Goal: Navigation & Orientation: Find specific page/section

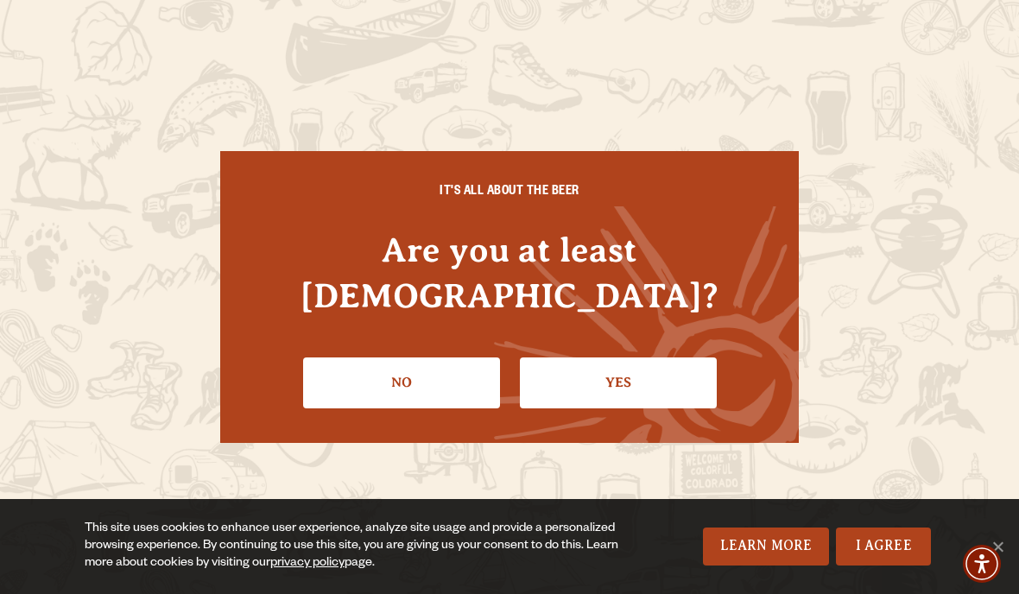
click at [587, 364] on link "Yes" at bounding box center [618, 383] width 197 height 50
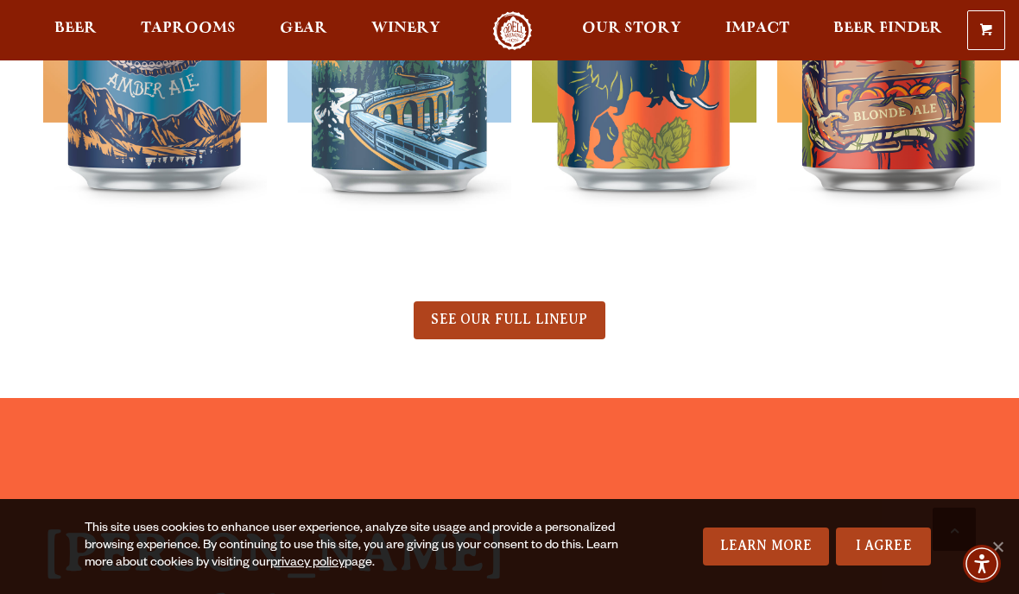
scroll to position [899, 0]
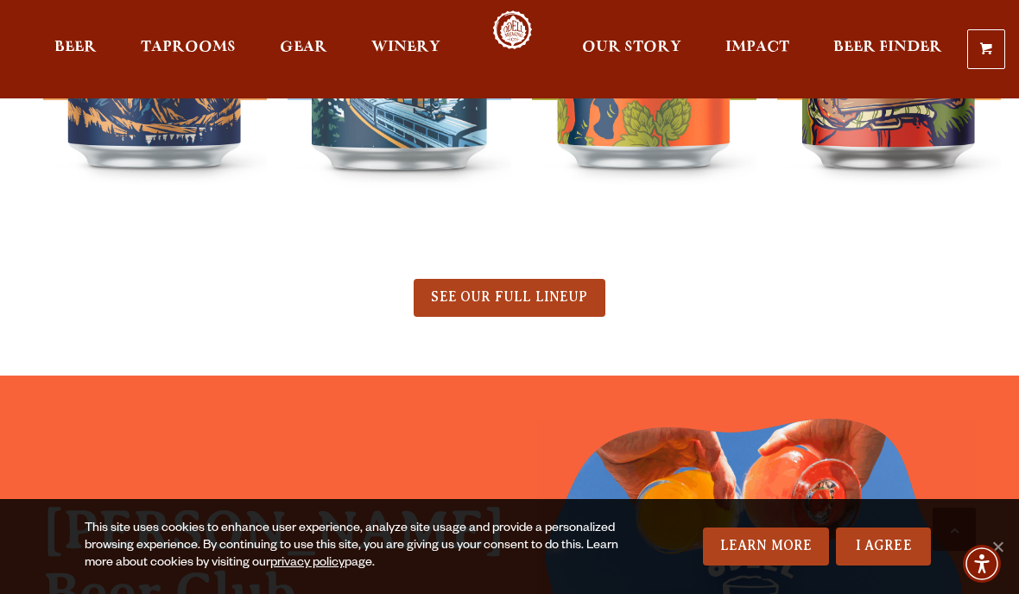
click at [198, 54] on span "Taprooms" at bounding box center [188, 48] width 95 height 14
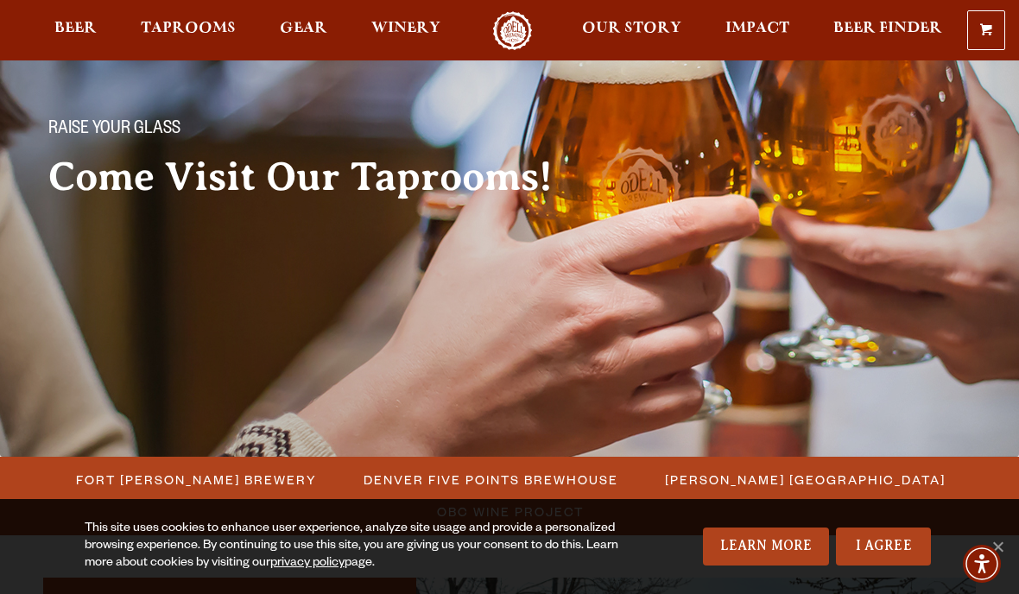
scroll to position [103, 0]
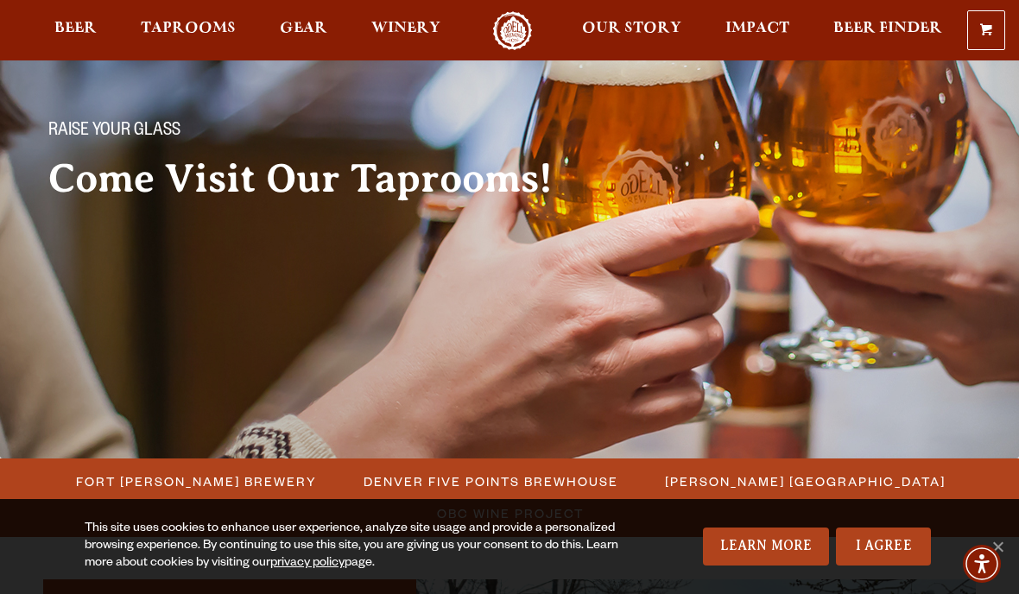
click at [763, 49] on link "Impact" at bounding box center [757, 30] width 86 height 39
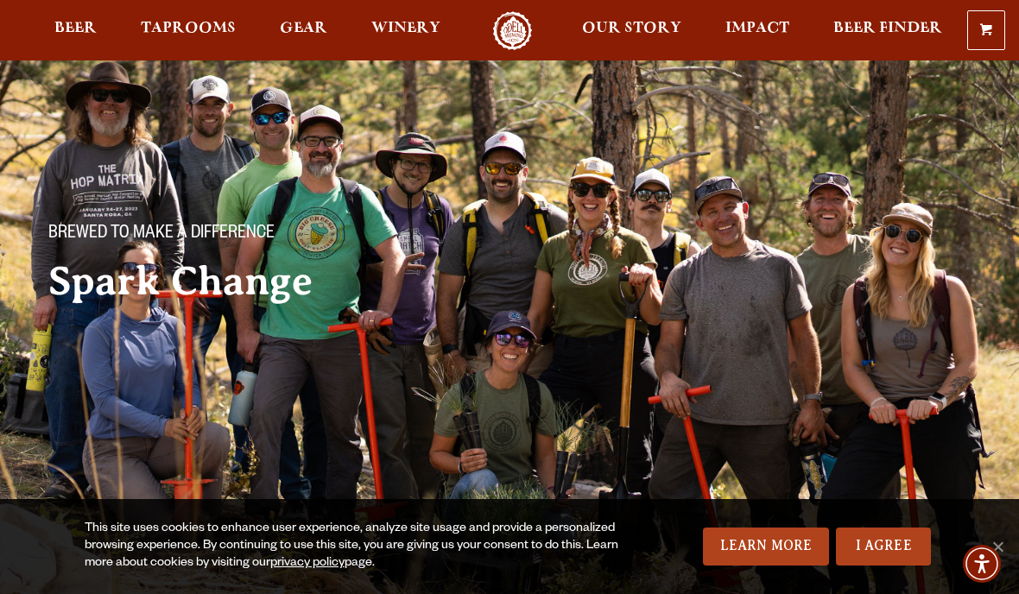
click at [78, 32] on span "Beer" at bounding box center [75, 29] width 42 height 14
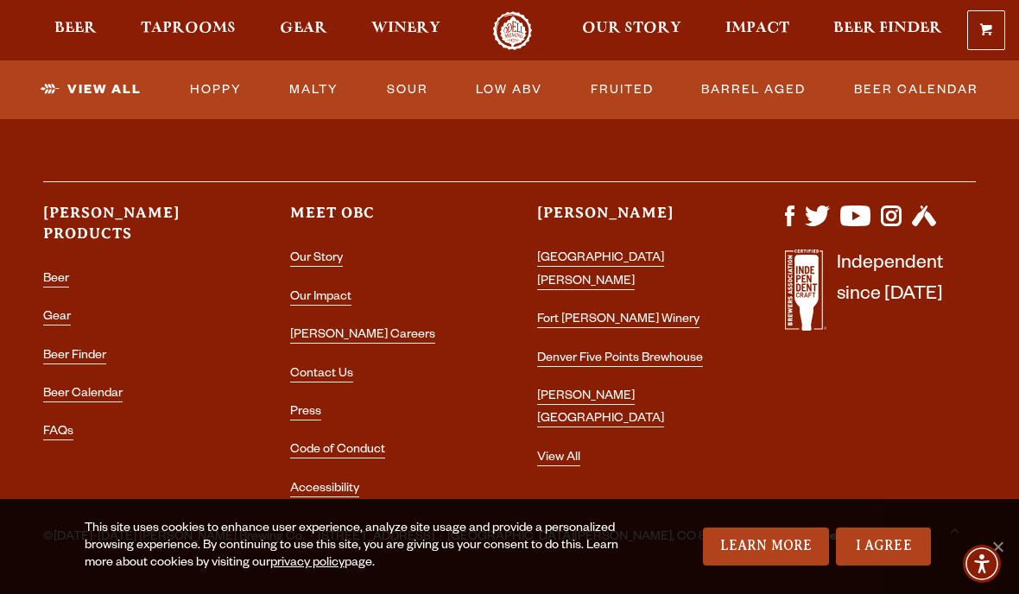
scroll to position [4525, 0]
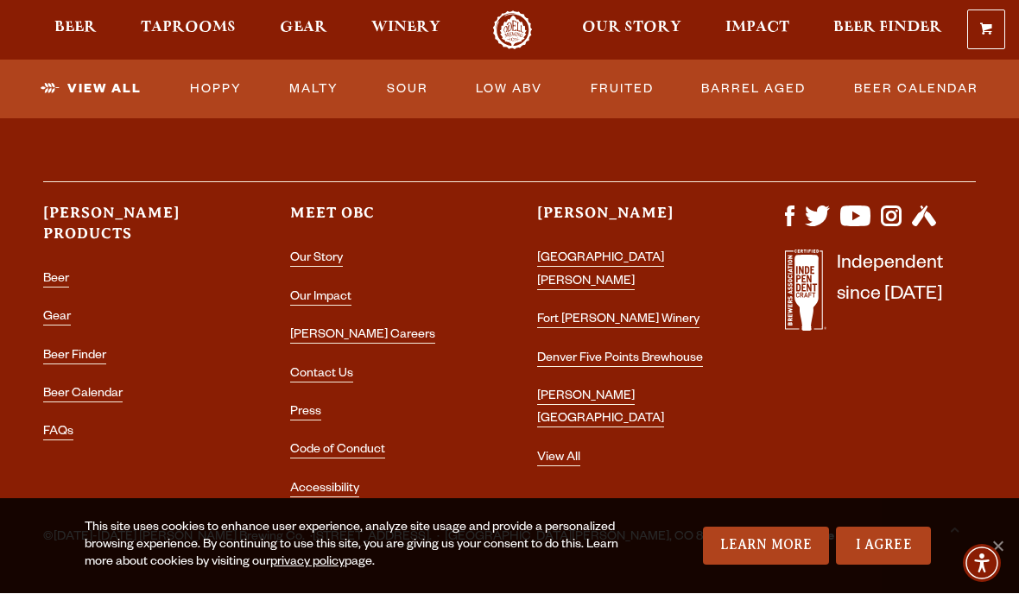
click at [613, 253] on link "[GEOGRAPHIC_DATA][PERSON_NAME]" at bounding box center [600, 271] width 127 height 37
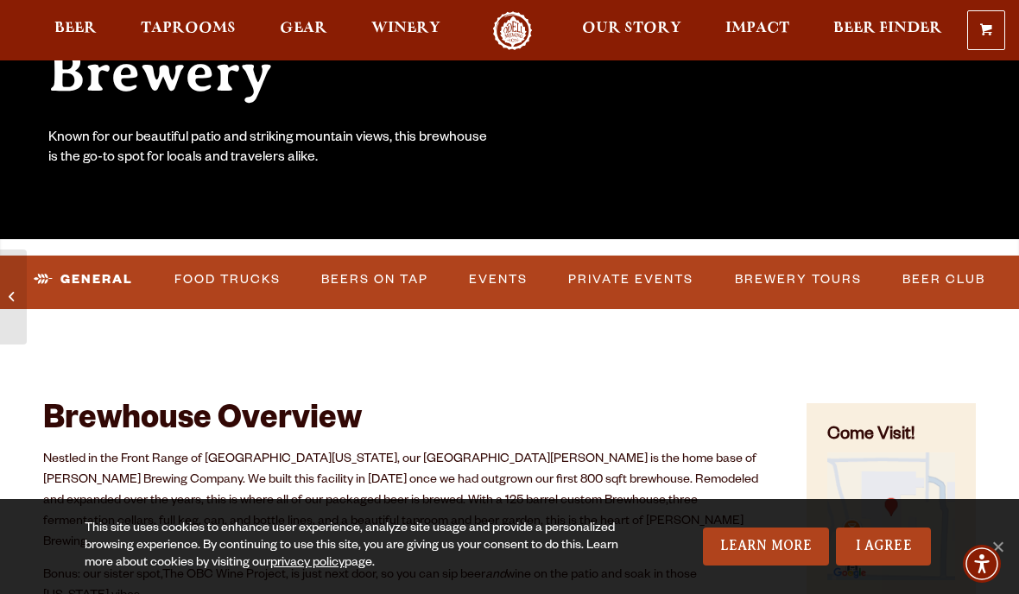
scroll to position [336, 0]
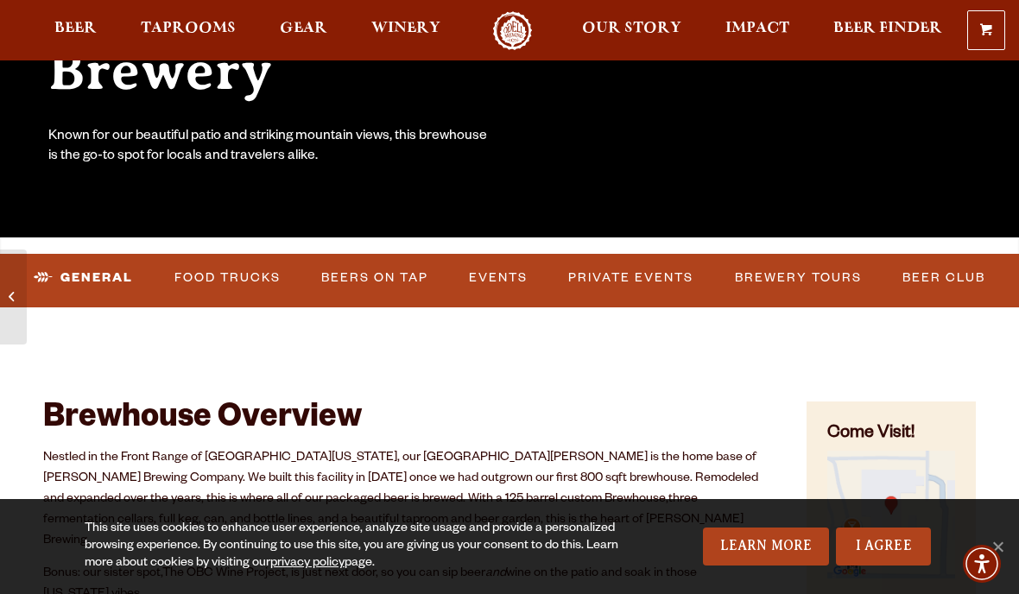
click at [873, 324] on div at bounding box center [509, 330] width 1019 height 46
click at [636, 280] on link "Private Events" at bounding box center [630, 278] width 139 height 40
